Goal: Task Accomplishment & Management: Complete application form

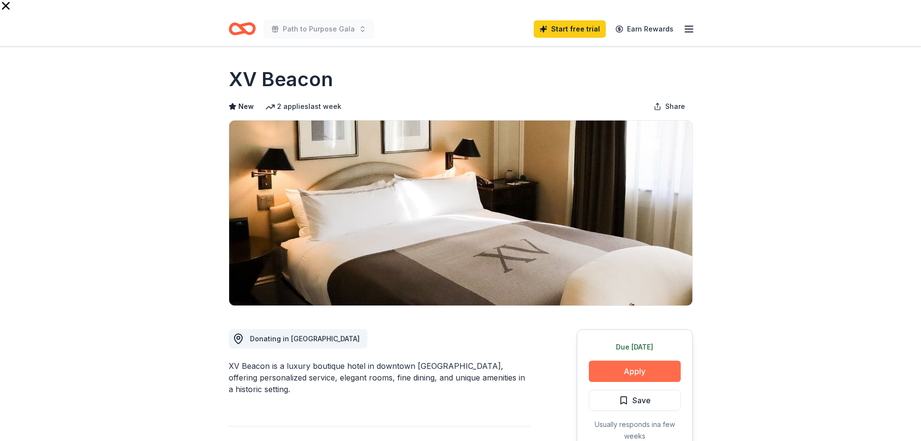
click at [631, 361] on button "Apply" at bounding box center [635, 370] width 92 height 21
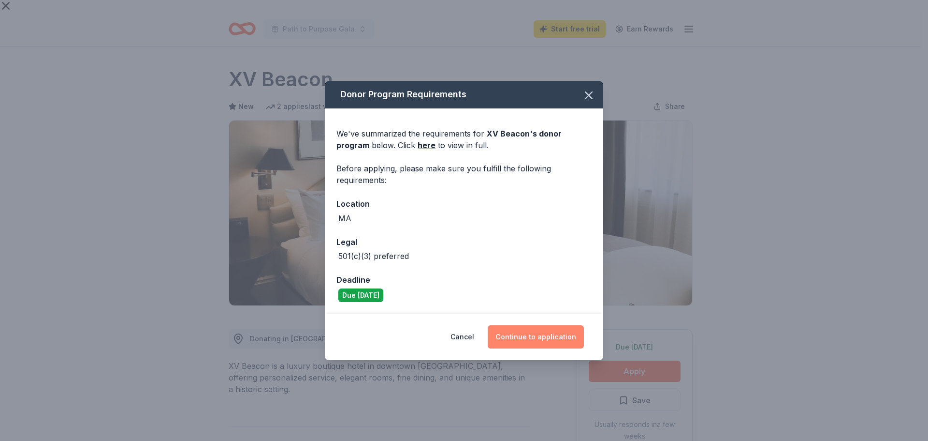
click at [553, 336] on button "Continue to application" at bounding box center [536, 336] width 96 height 23
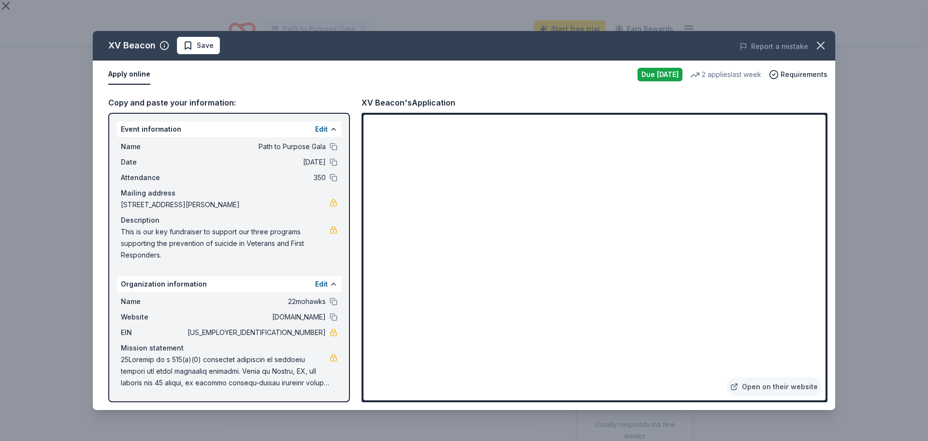
drag, startPoint x: 358, startPoint y: 100, endPoint x: 464, endPoint y: 101, distance: 105.9
click at [464, 101] on div "Copy and paste your information: Event information Edit Name Path to Purpose Ga…" at bounding box center [464, 248] width 743 height 321
drag, startPoint x: 106, startPoint y: 44, endPoint x: 160, endPoint y: 45, distance: 53.7
click at [159, 45] on div "XV Beacon Save" at bounding box center [316, 45] width 446 height 17
click at [820, 44] on icon "button" at bounding box center [821, 45] width 7 height 7
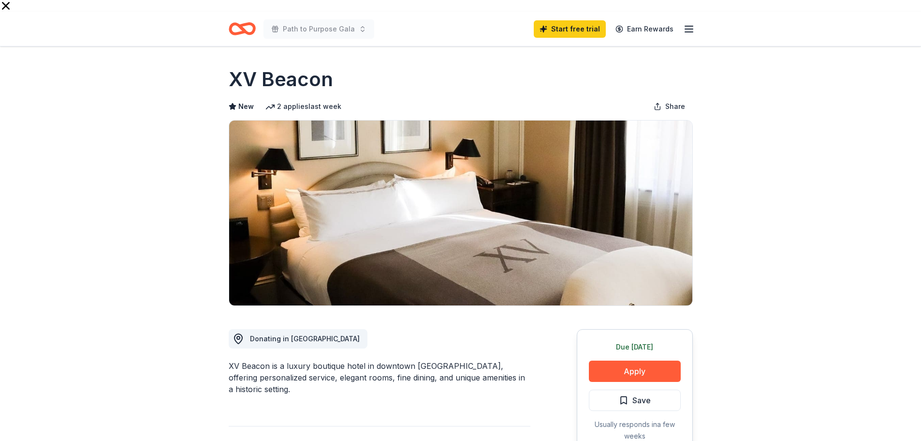
click at [238, 18] on icon "Home" at bounding box center [242, 28] width 27 height 23
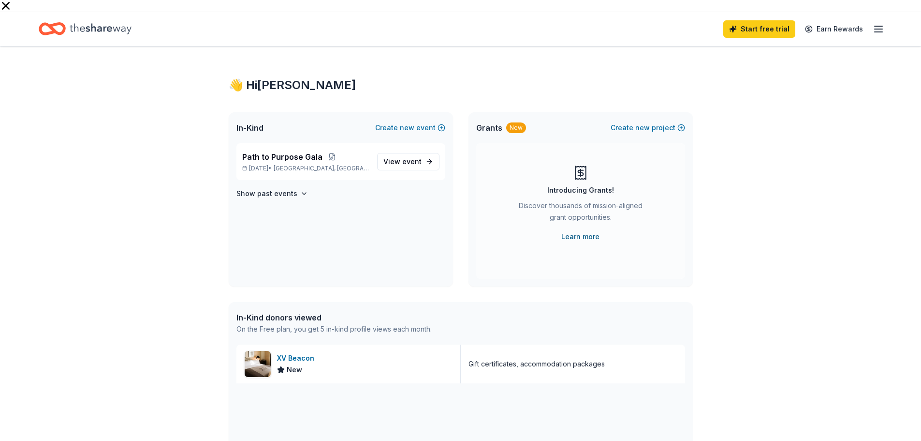
click at [569, 231] on link "Learn more" at bounding box center [580, 237] width 38 height 12
